Goal: Transaction & Acquisition: Purchase product/service

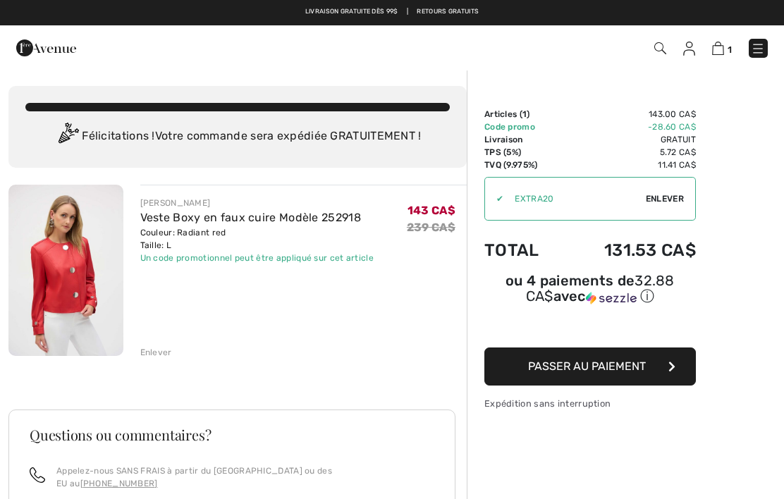
click at [156, 357] on div "Enlever" at bounding box center [156, 352] width 32 height 13
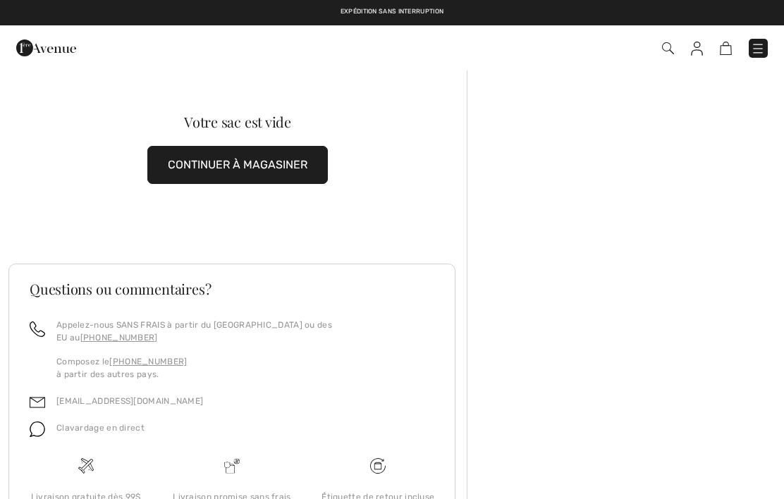
checkbox input "true"
click at [760, 42] on img at bounding box center [758, 49] width 14 height 14
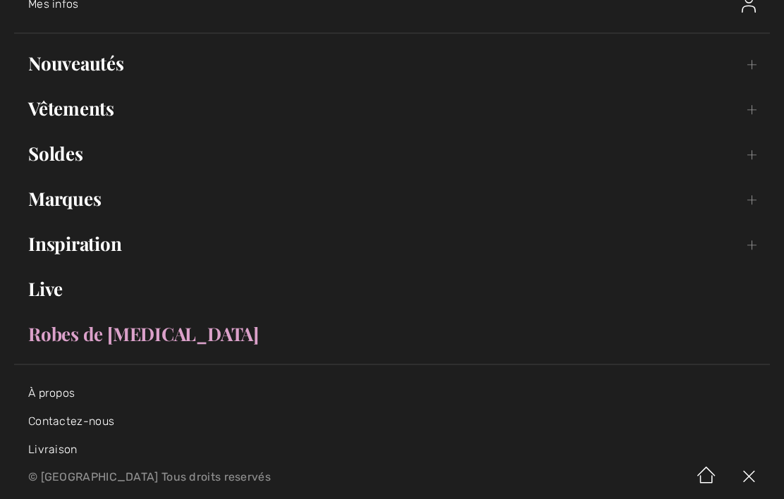
scroll to position [77, 0]
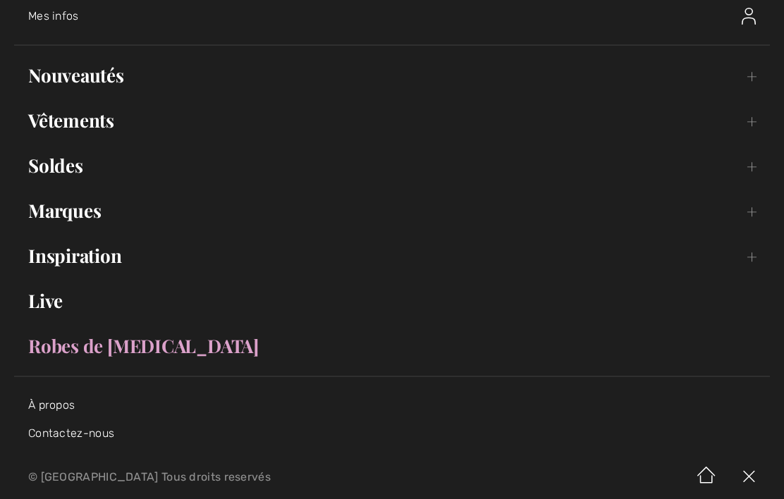
click at [114, 123] on link "Vêtements Toggle submenu" at bounding box center [392, 120] width 756 height 31
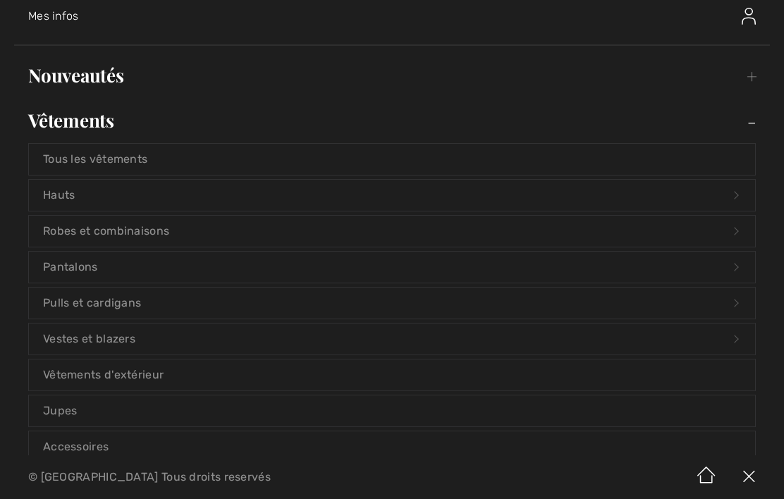
click at [162, 378] on link "Vêtements d'extérieur" at bounding box center [392, 375] width 726 height 31
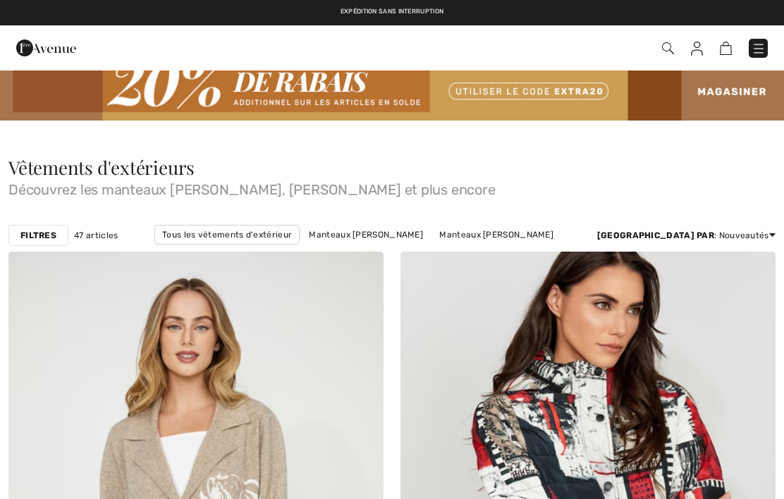
checkbox input "true"
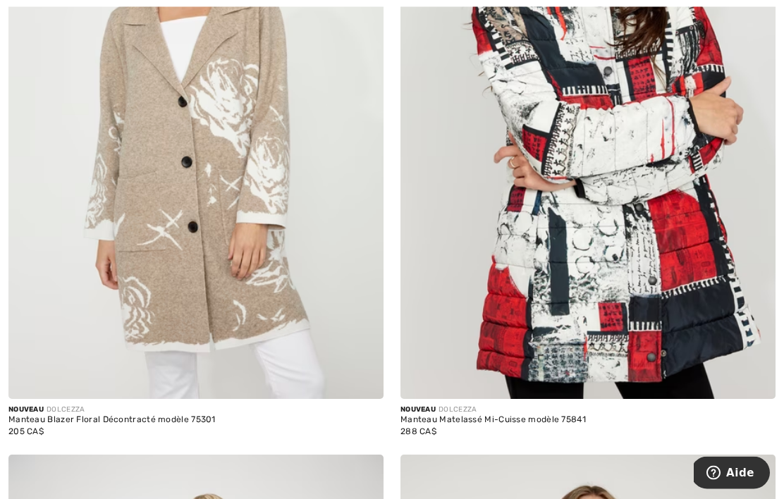
scroll to position [446, 0]
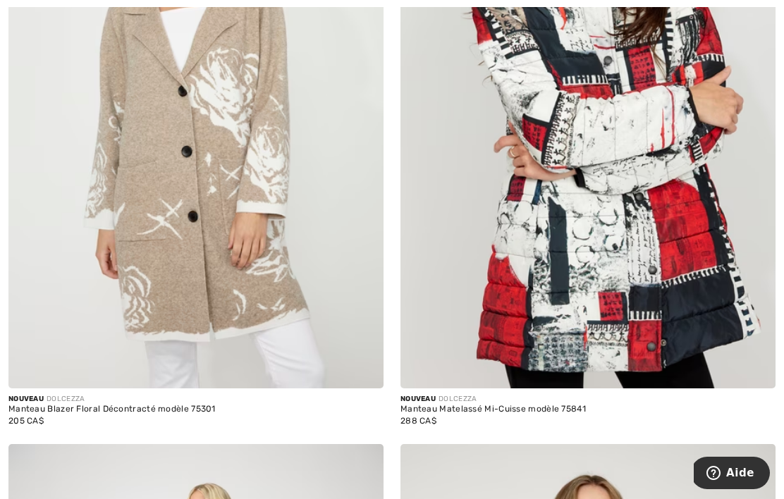
click at [267, 305] on img at bounding box center [195, 107] width 375 height 563
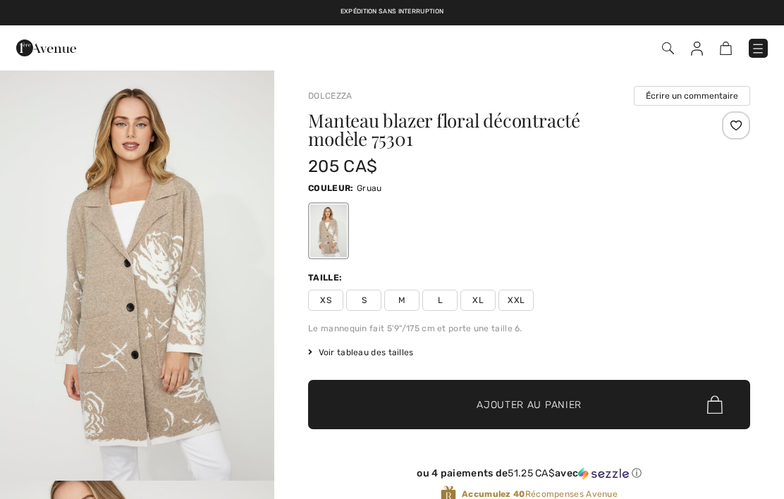
checkbox input "true"
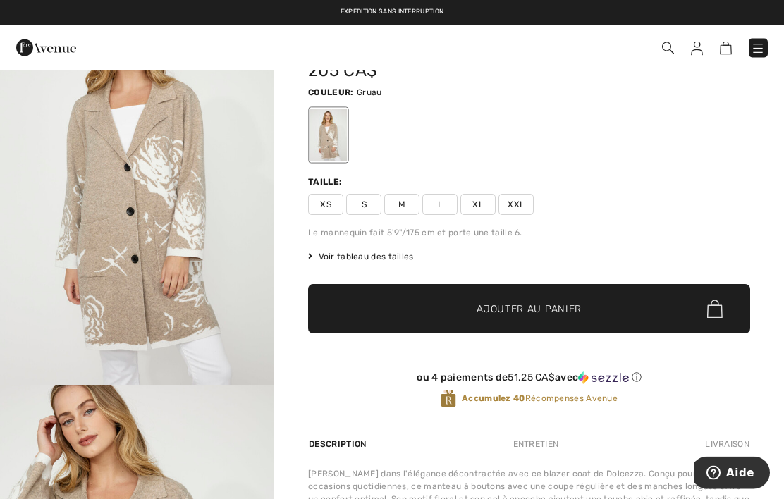
scroll to position [71, 0]
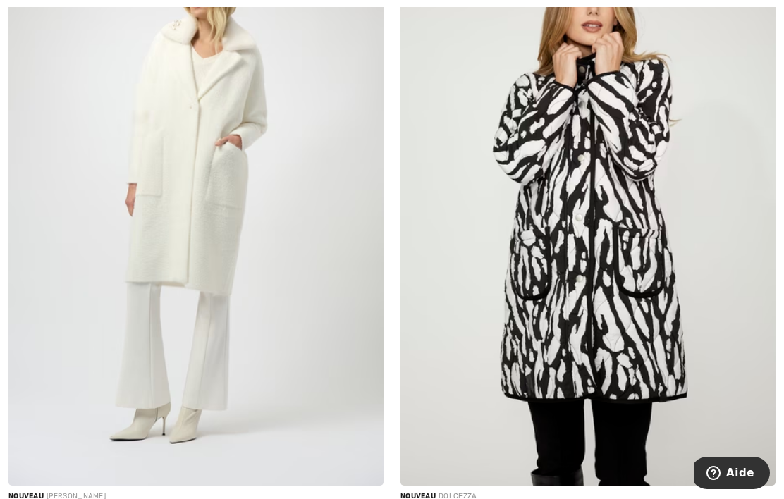
scroll to position [977, 0]
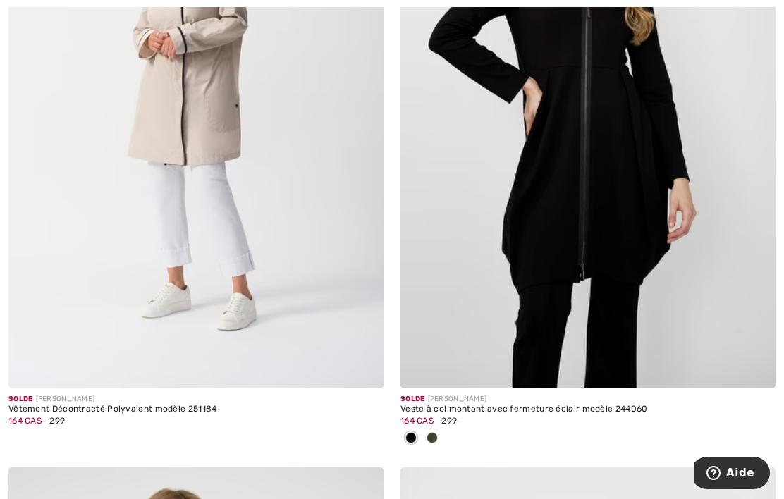
scroll to position [8303, 0]
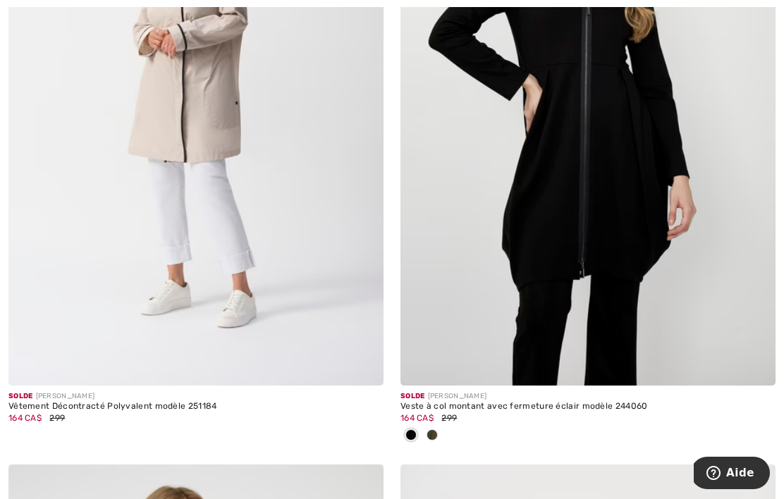
click at [475, 315] on img at bounding box center [587, 104] width 375 height 563
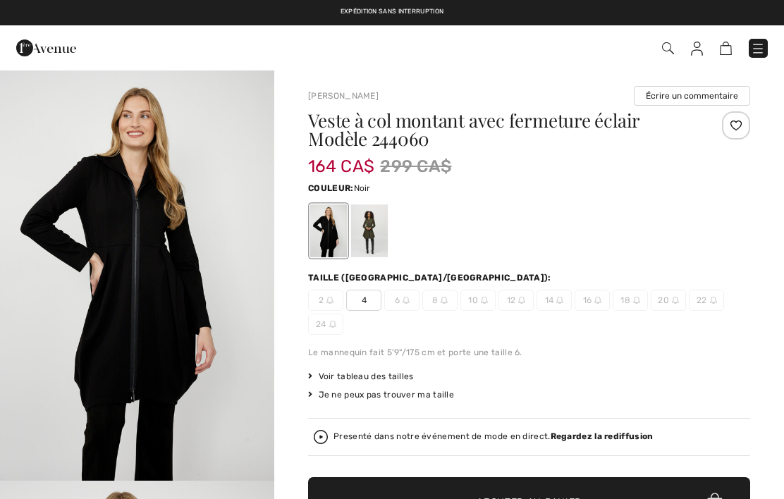
checkbox input "true"
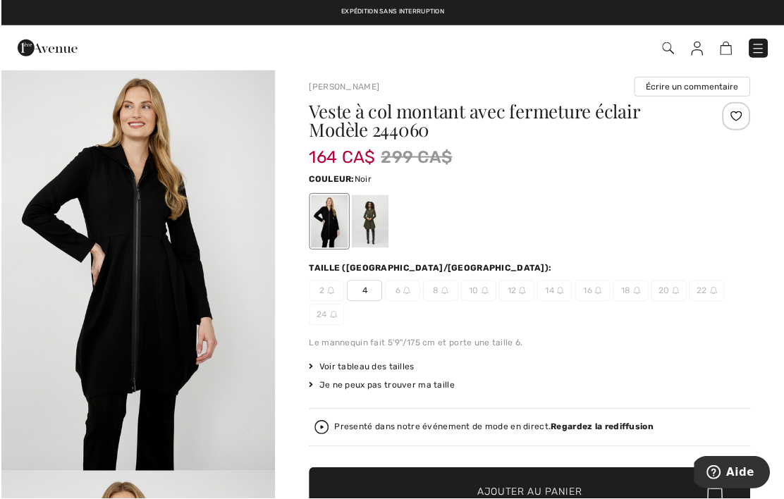
scroll to position [13, 0]
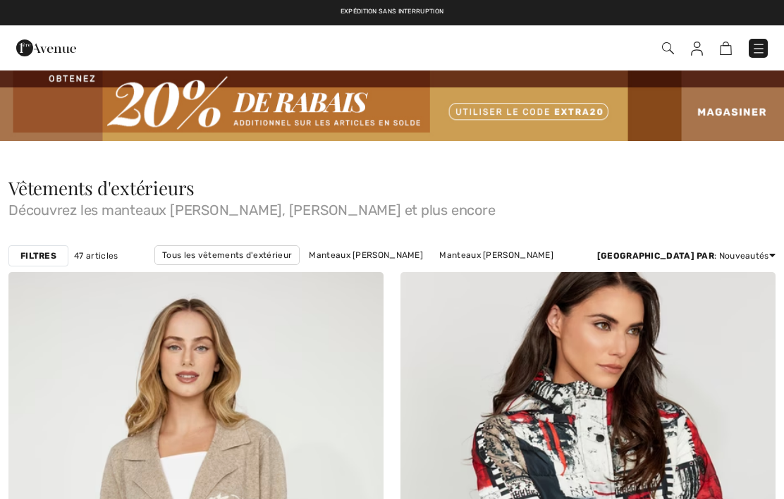
checkbox input "true"
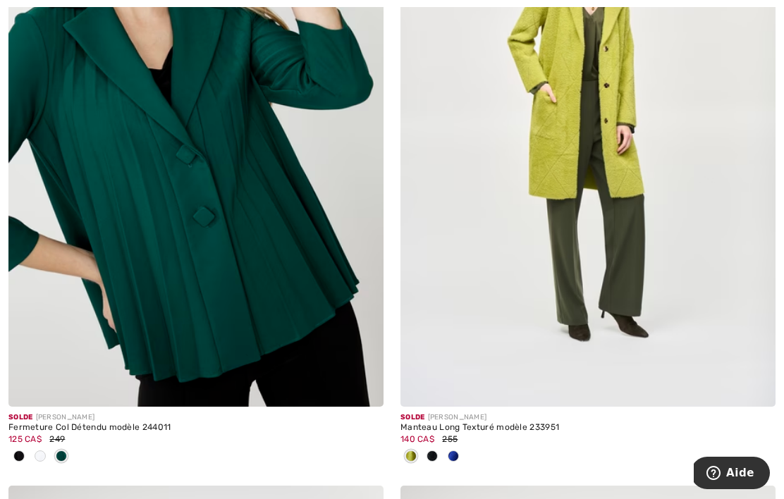
scroll to position [8931, 0]
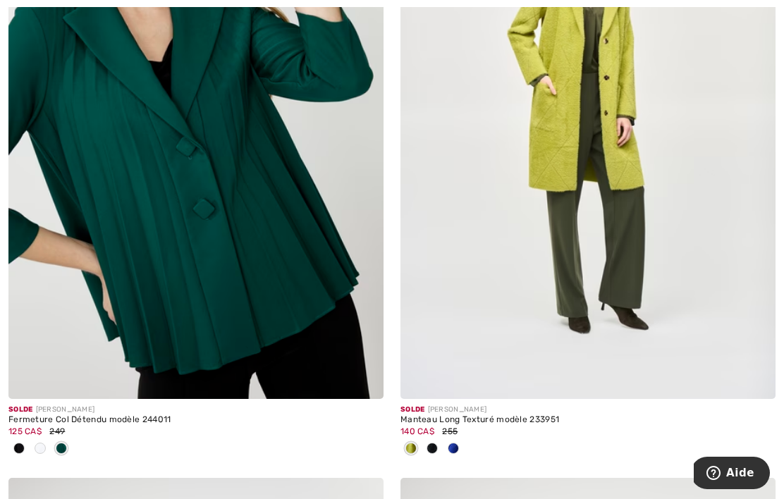
click at [445, 281] on img at bounding box center [587, 117] width 375 height 563
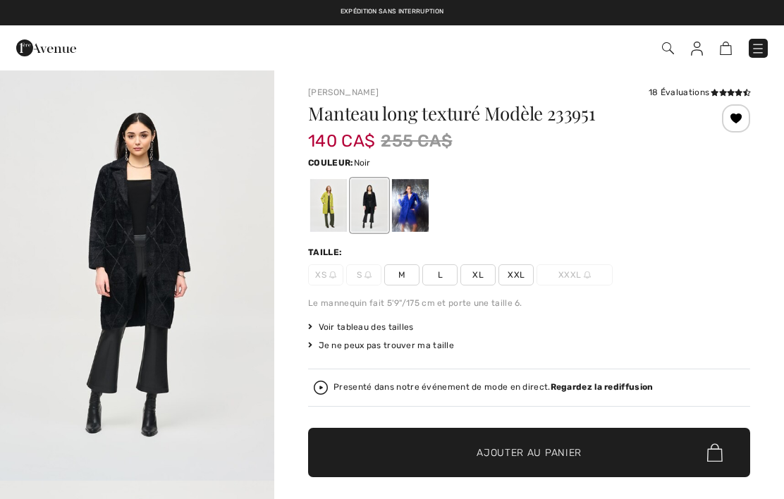
checkbox input "true"
click at [323, 218] on div at bounding box center [328, 205] width 37 height 53
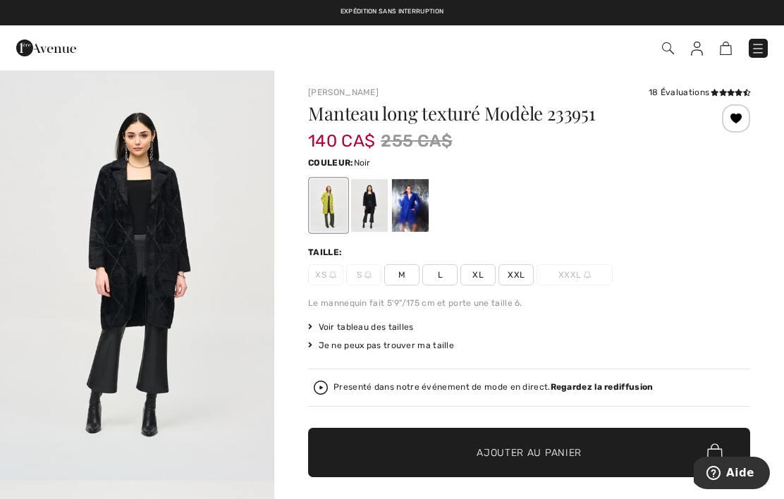
click at [436, 283] on span "L" at bounding box center [439, 274] width 35 height 21
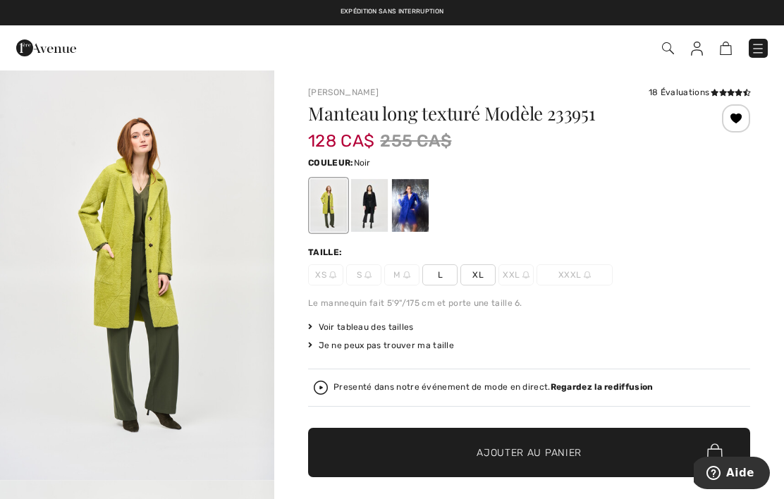
click at [369, 217] on div at bounding box center [369, 205] width 37 height 53
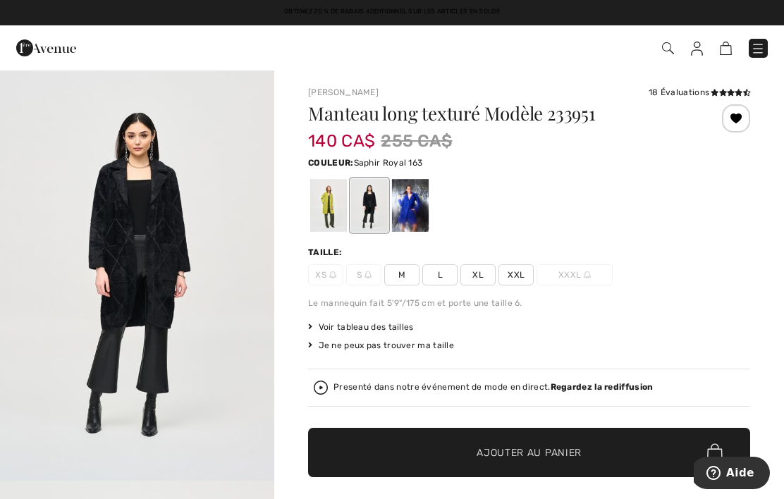
click at [410, 214] on div at bounding box center [410, 205] width 37 height 53
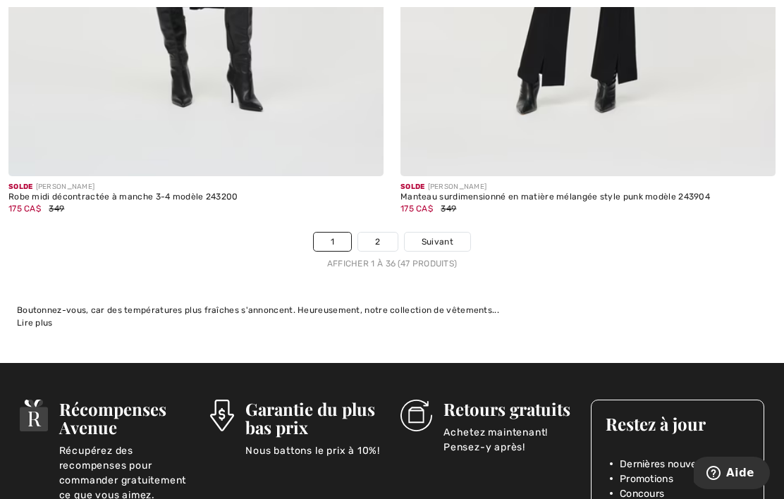
scroll to position [11698, 0]
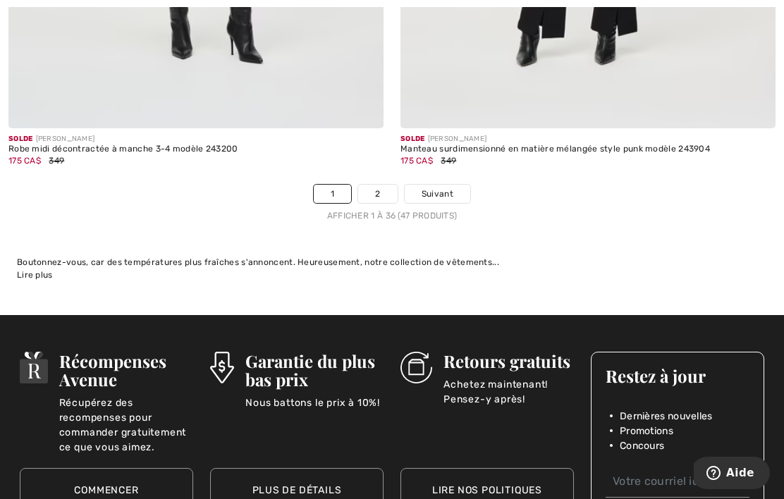
click at [386, 192] on link "2" at bounding box center [377, 194] width 39 height 18
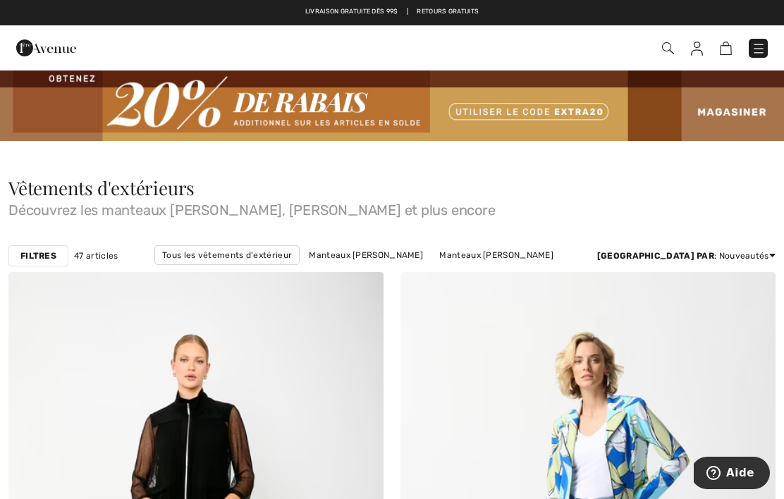
click at [764, 50] on img at bounding box center [759, 49] width 14 height 14
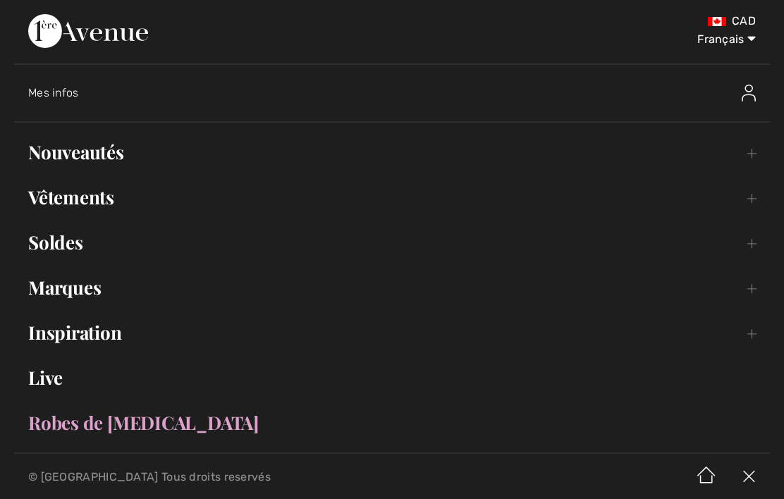
click at [108, 293] on link "Marques Open submenu" at bounding box center [392, 287] width 756 height 31
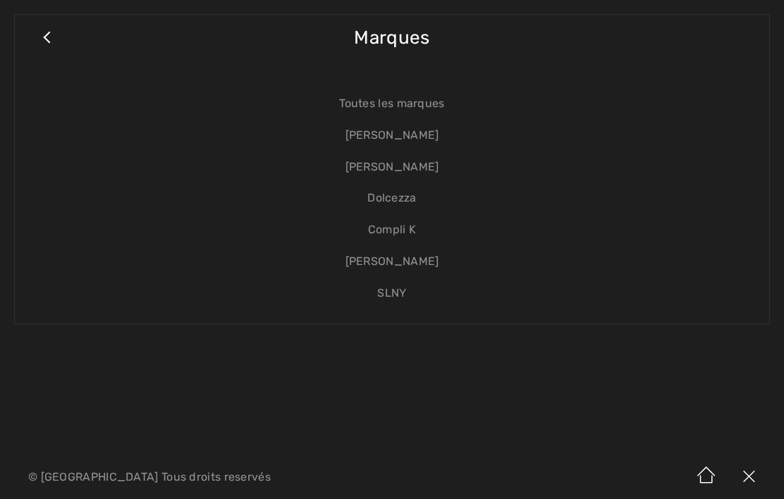
click at [415, 140] on link "[PERSON_NAME]" at bounding box center [392, 136] width 726 height 32
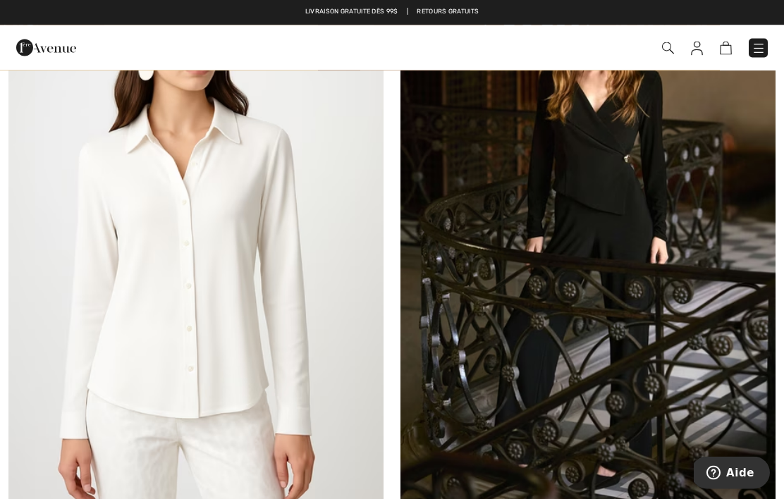
scroll to position [11038, 0]
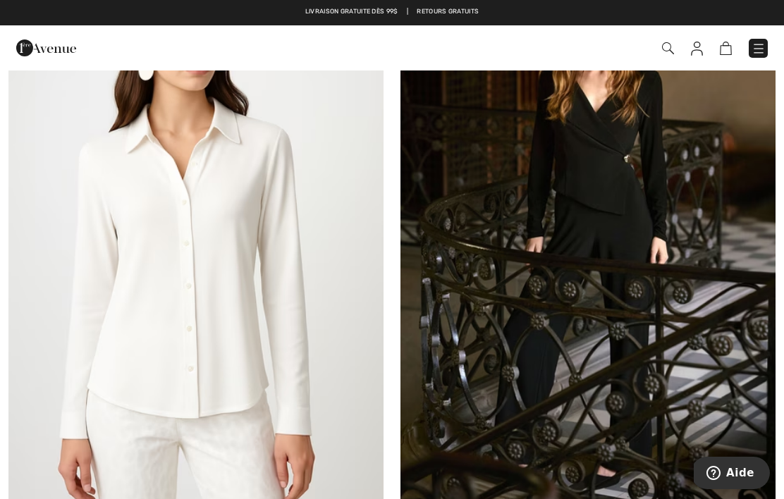
click at [764, 49] on img at bounding box center [759, 49] width 14 height 14
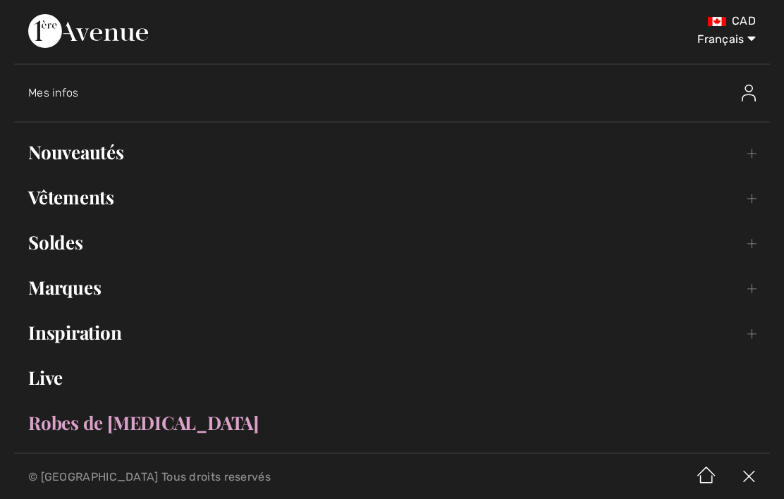
click at [752, 162] on link "Nouveautés Toggle submenu" at bounding box center [392, 152] width 756 height 31
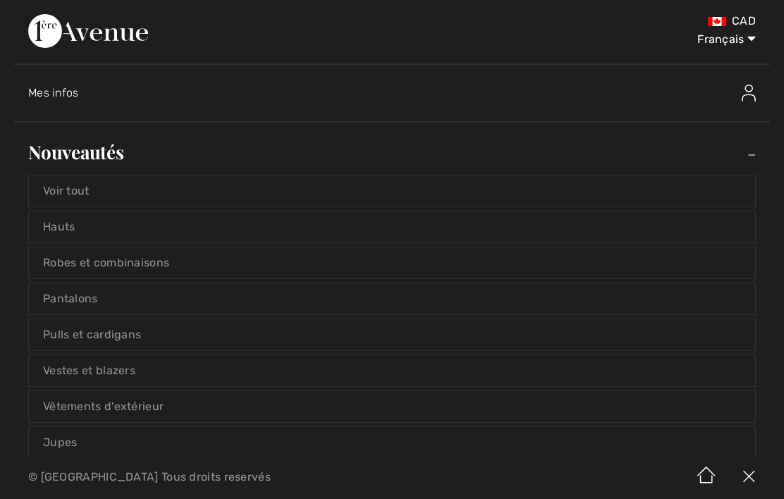
click at [152, 416] on link "Vêtements d'extérieur" at bounding box center [392, 406] width 726 height 31
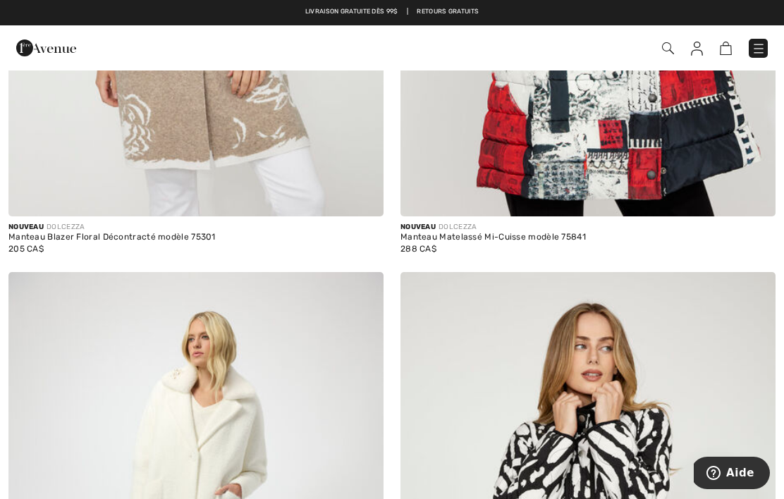
scroll to position [606, 0]
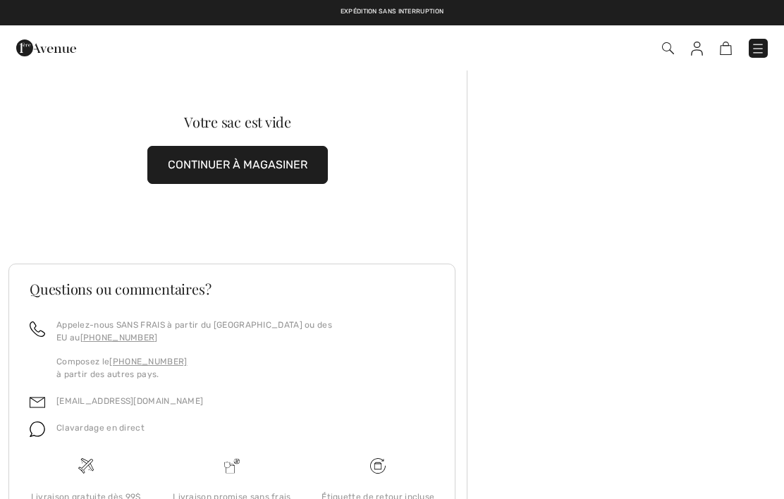
checkbox input "true"
click at [771, 39] on div "Commander" at bounding box center [553, 48] width 451 height 29
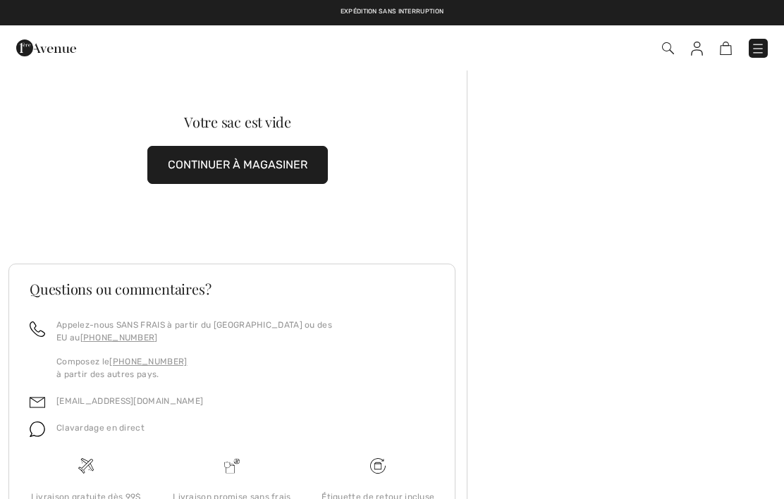
click at [760, 51] on img at bounding box center [758, 49] width 14 height 14
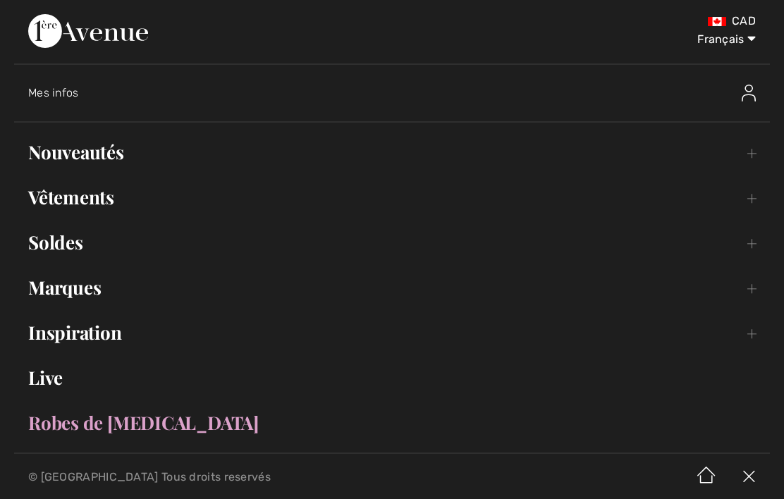
click at [44, 205] on link "Vêtements Toggle submenu" at bounding box center [392, 197] width 756 height 31
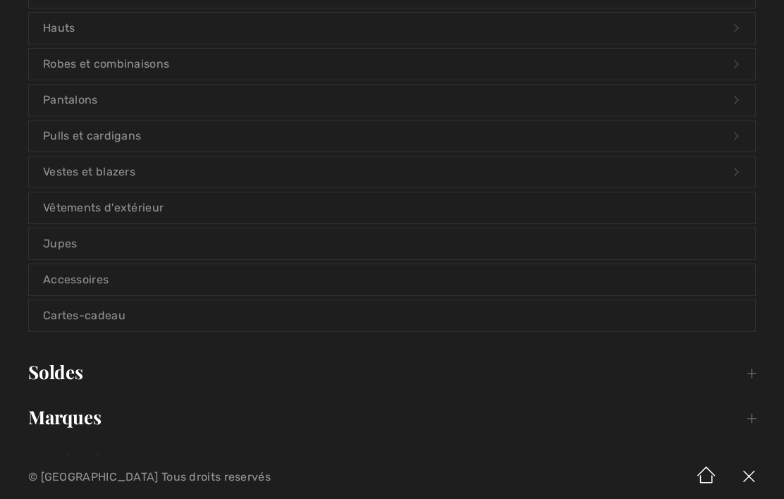
scroll to position [251, 0]
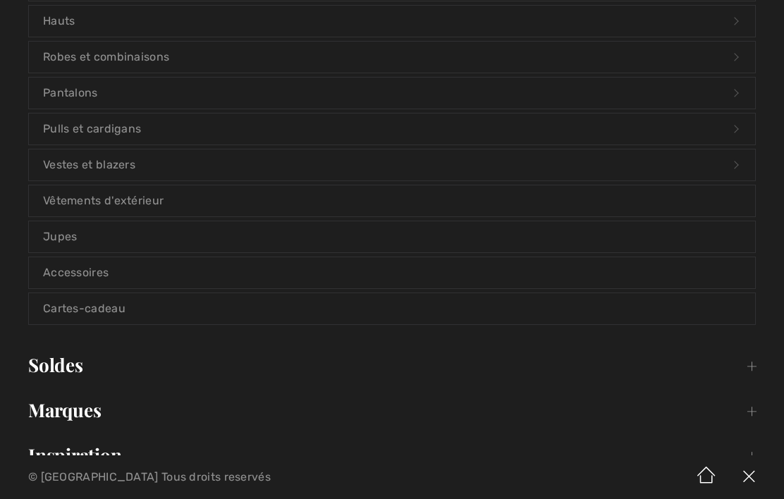
click at [68, 209] on link "Vêtements d'extérieur" at bounding box center [392, 200] width 726 height 31
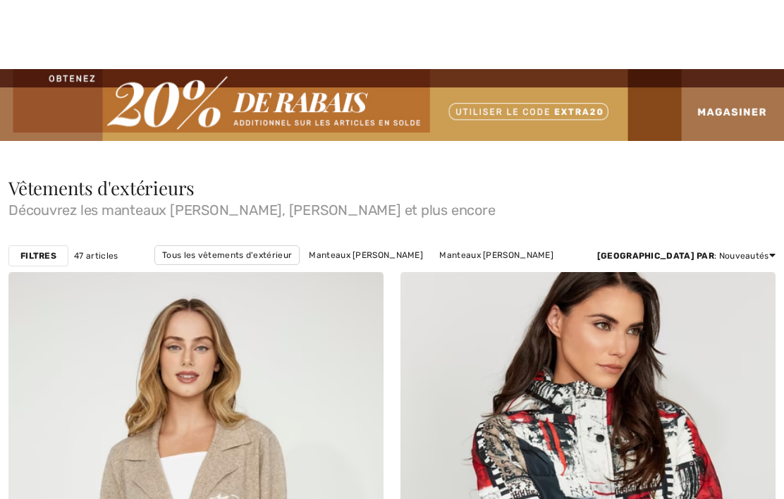
checkbox input "true"
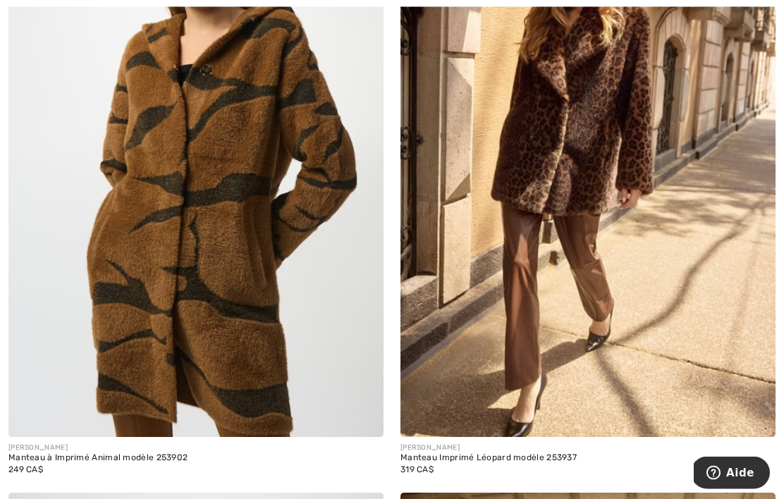
scroll to position [4997, 0]
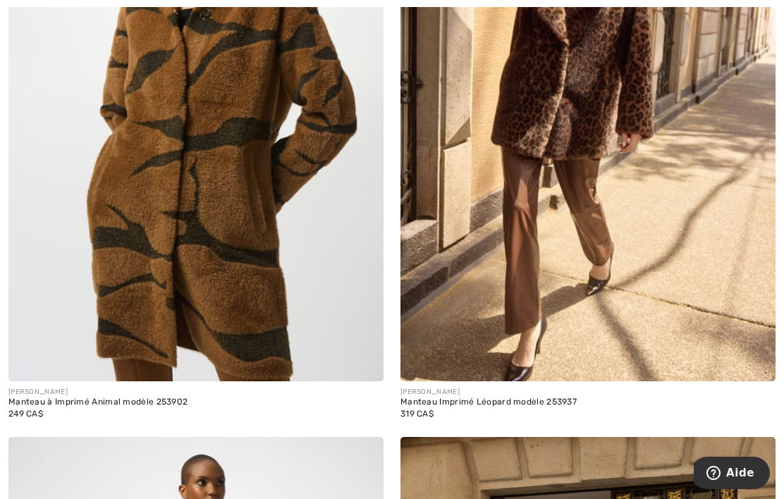
click at [473, 391] on div "[PERSON_NAME]" at bounding box center [587, 392] width 375 height 11
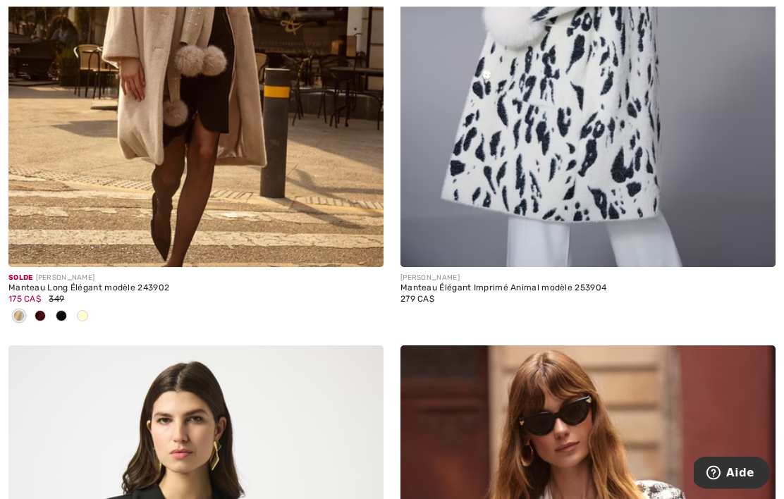
scroll to position [6372, 0]
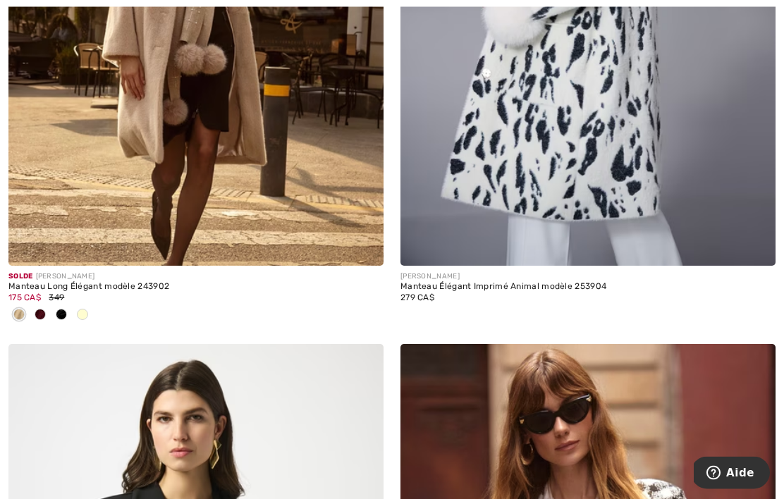
click at [34, 310] on div at bounding box center [40, 316] width 21 height 23
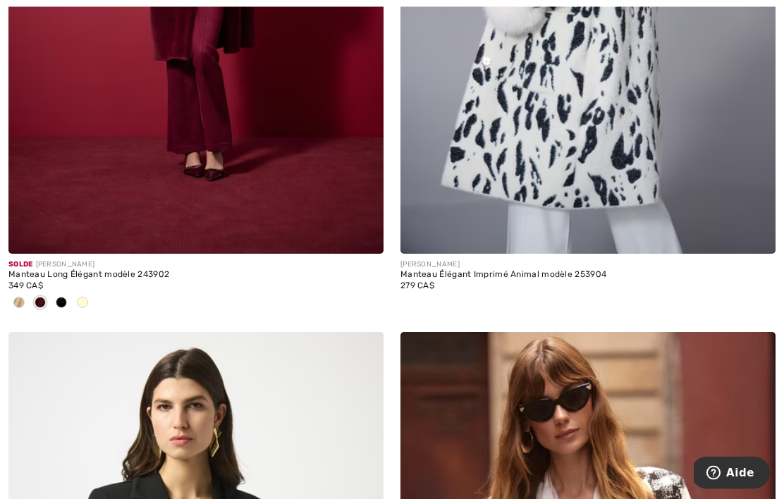
scroll to position [6393, 0]
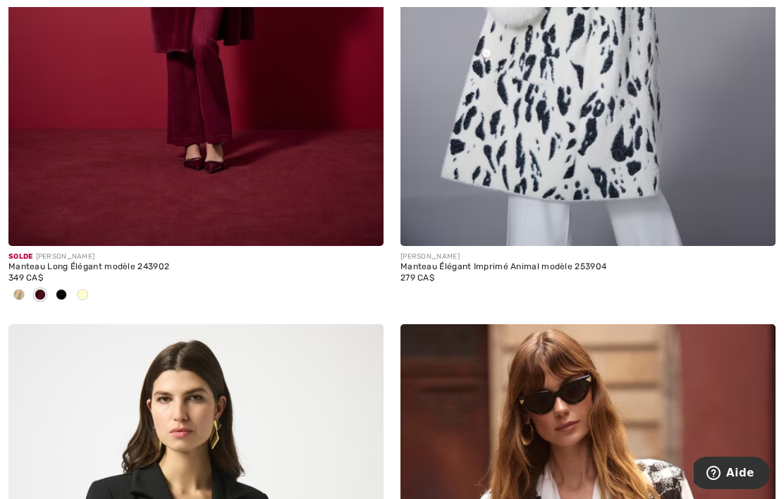
click at [53, 284] on div at bounding box center [61, 295] width 21 height 23
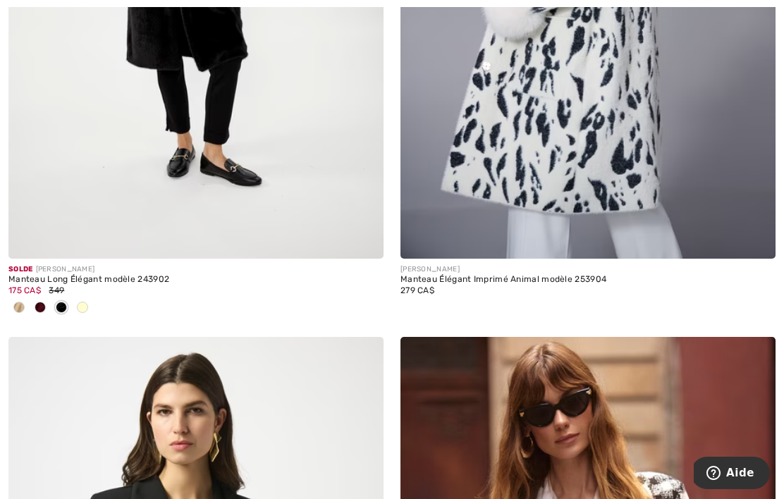
scroll to position [6385, 0]
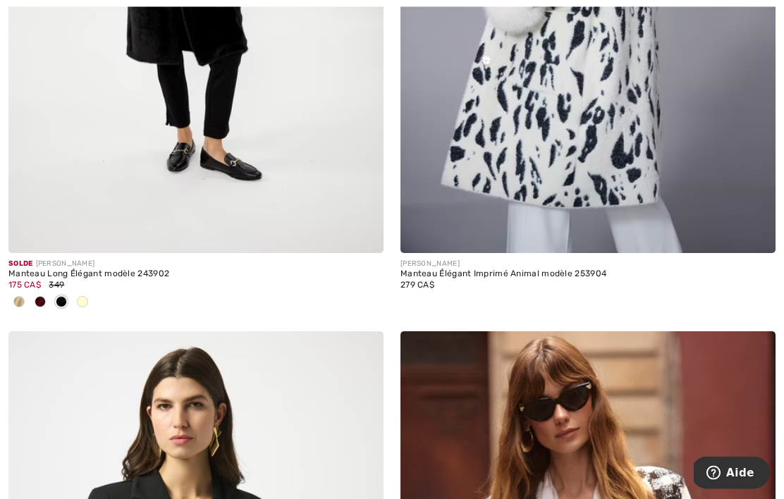
click at [37, 297] on span at bounding box center [40, 302] width 11 height 11
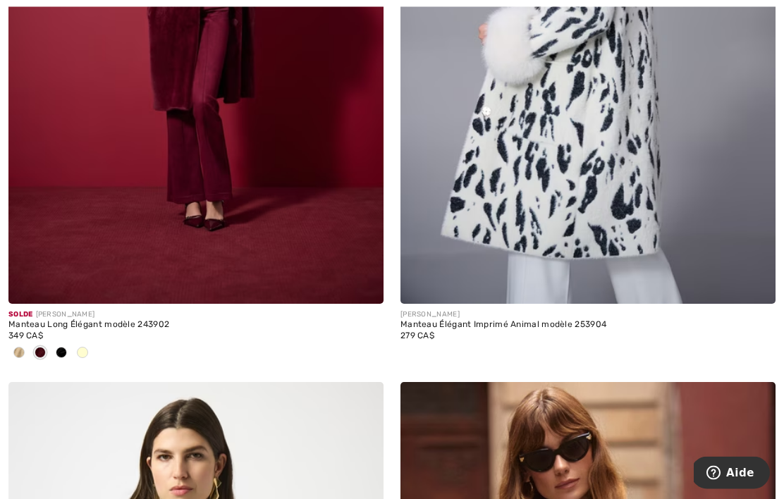
scroll to position [6339, 0]
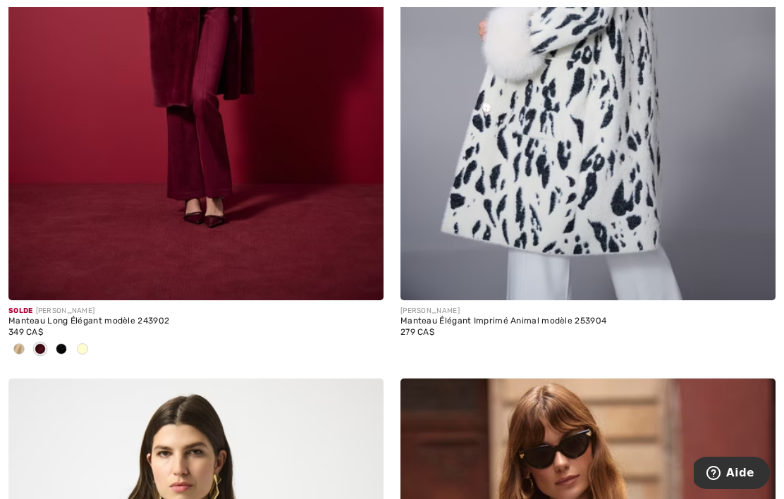
click at [20, 353] on div at bounding box center [18, 349] width 21 height 23
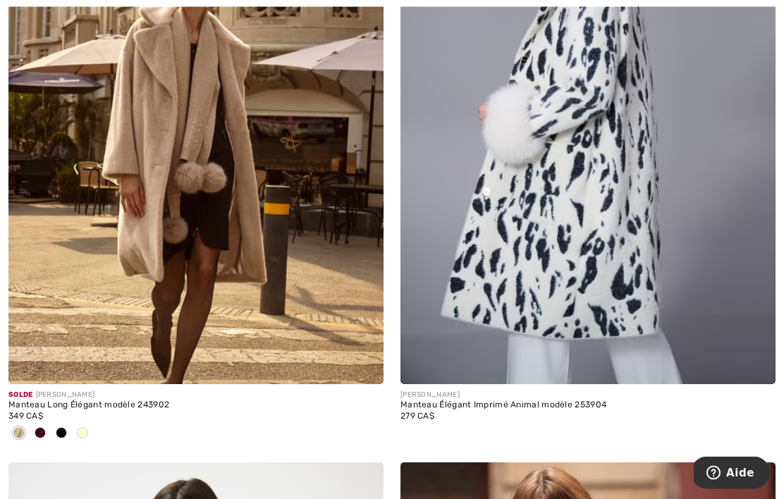
scroll to position [6292, 0]
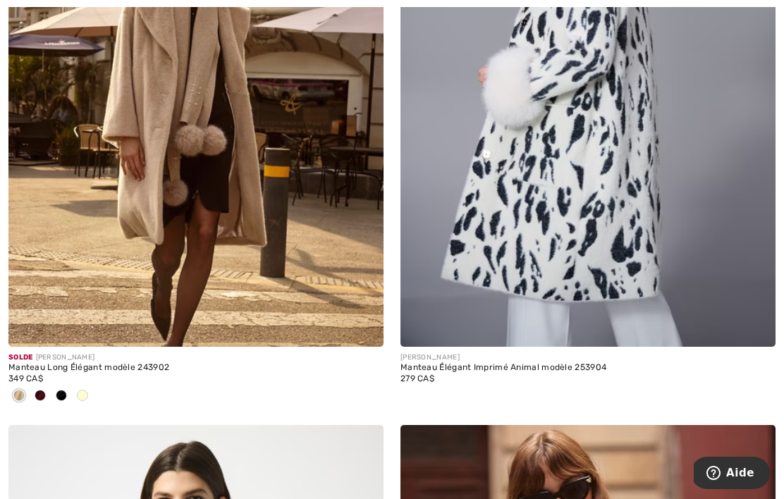
click at [78, 385] on div at bounding box center [82, 396] width 21 height 23
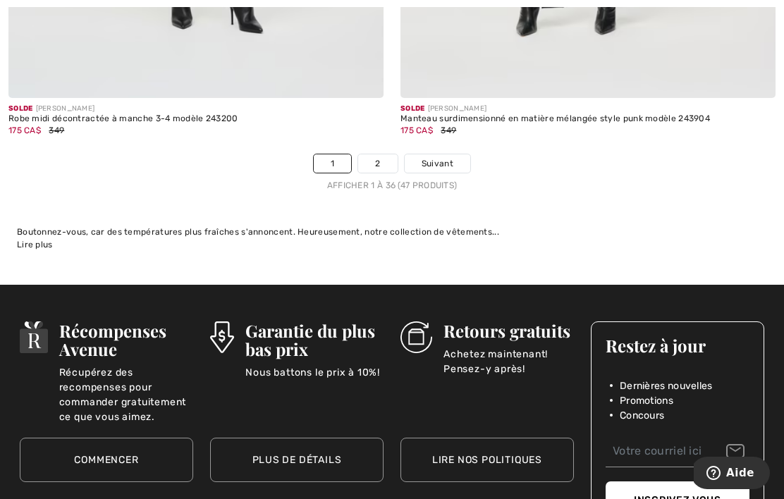
scroll to position [11751, 0]
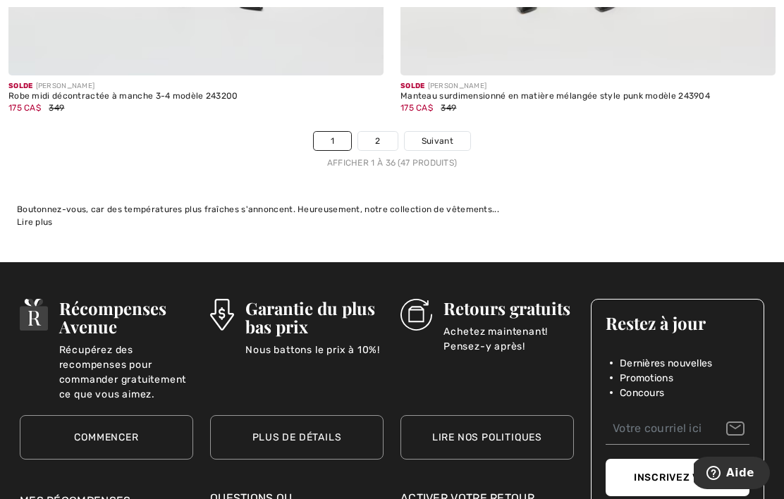
click at [369, 136] on link "2" at bounding box center [377, 141] width 39 height 18
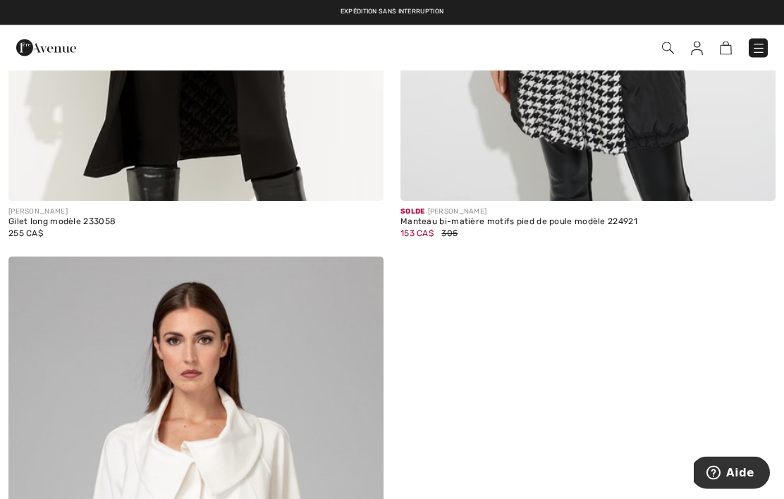
scroll to position [3081, 0]
